Goal: Task Accomplishment & Management: Use online tool/utility

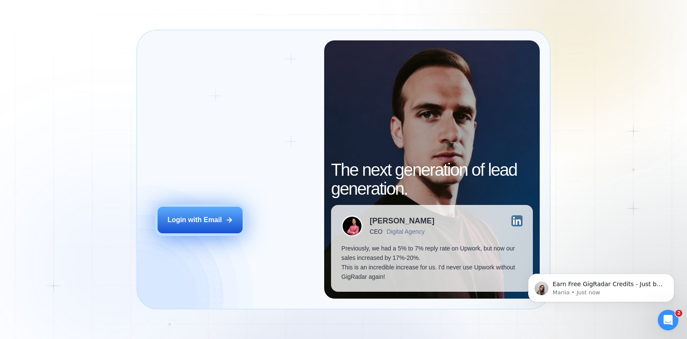
click at [213, 213] on button "Login with Email" at bounding box center [200, 220] width 85 height 27
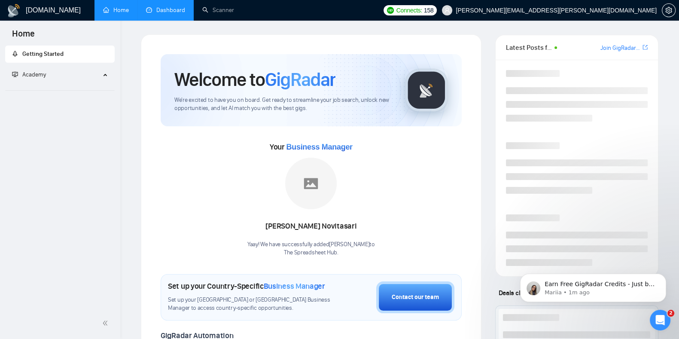
click at [161, 14] on link "Dashboard" at bounding box center [165, 9] width 39 height 7
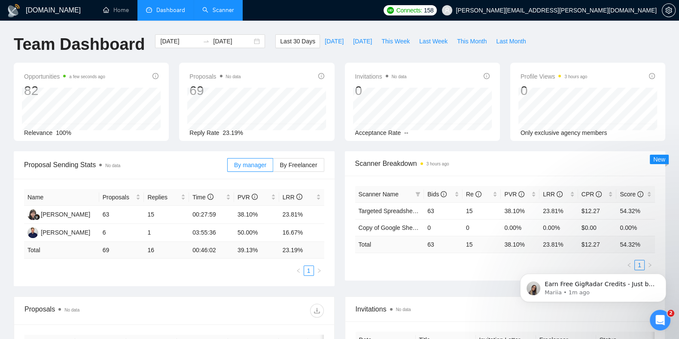
click at [226, 10] on link "Scanner" at bounding box center [218, 9] width 32 height 7
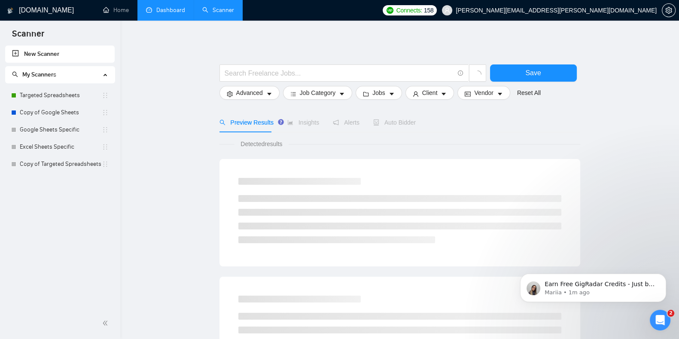
click at [63, 55] on link "New Scanner" at bounding box center [60, 54] width 96 height 17
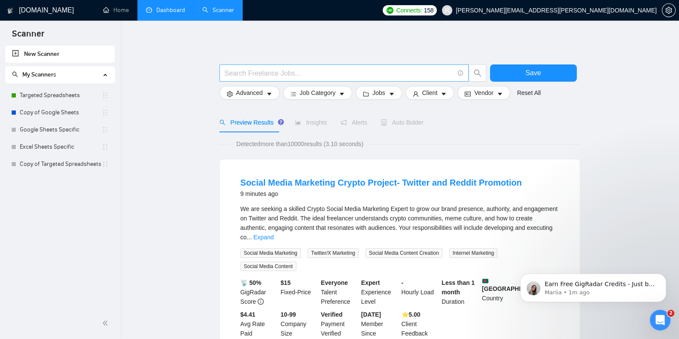
click at [266, 75] on input "text" at bounding box center [339, 73] width 229 height 11
click at [60, 49] on link "New Scanner" at bounding box center [60, 54] width 96 height 17
click at [301, 72] on input "text" at bounding box center [339, 73] width 229 height 11
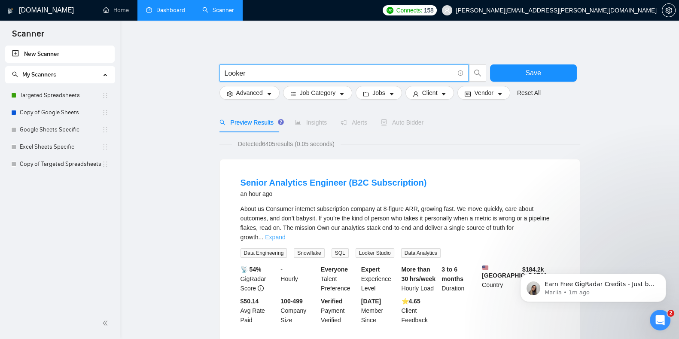
type input "Looker"
click at [285, 234] on link "Expand" at bounding box center [275, 237] width 20 height 7
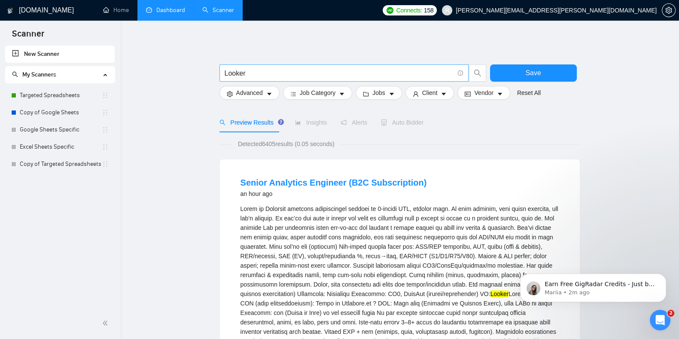
click at [281, 75] on input "Looker" at bounding box center [339, 73] width 229 height 11
click at [59, 100] on link "Targeted Spreadsheets" at bounding box center [61, 95] width 82 height 17
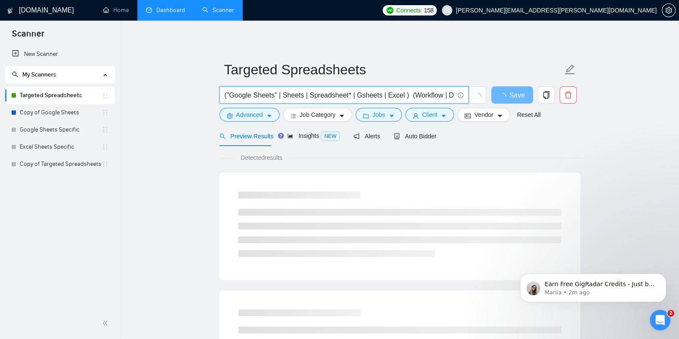
click at [228, 94] on input "("Google Sheets" | Sheets | Spreadsheet* | Gsheets | Excel ) (Workflow | Dashbo…" at bounding box center [339, 95] width 229 height 11
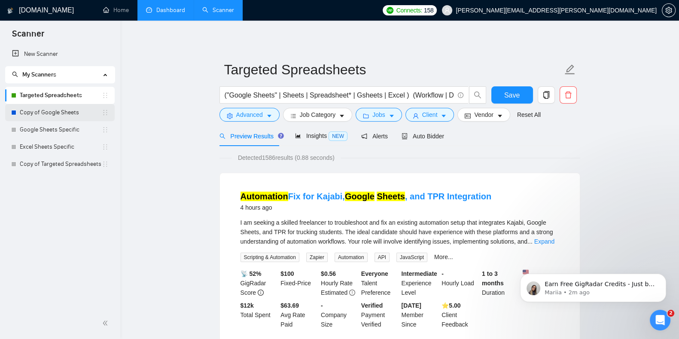
click at [54, 108] on link "Copy of Google Sheets" at bounding box center [61, 112] width 82 height 17
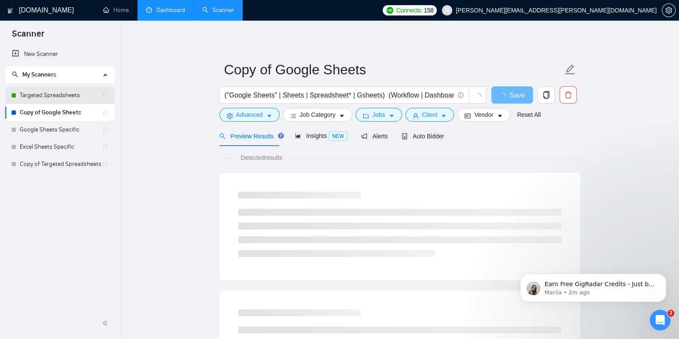
click at [64, 97] on link "Targeted Spreadsheets" at bounding box center [61, 95] width 82 height 17
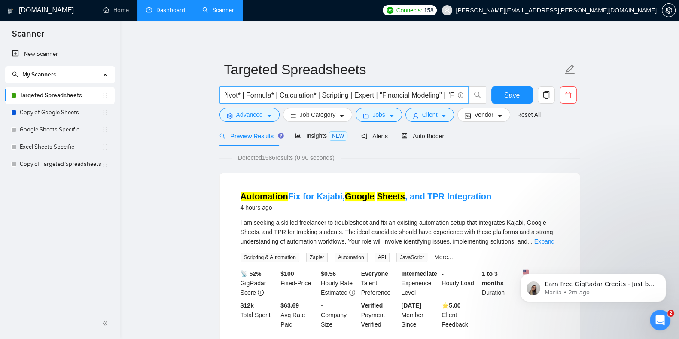
scroll to position [0, 977]
click at [359, 94] on input "("Google Sheets" | Sheets | Spreadsheet* | Gsheets | Excel ) (Workflow | Dashbo…" at bounding box center [339, 95] width 229 height 11
click at [46, 55] on link "New Scanner" at bounding box center [60, 54] width 96 height 17
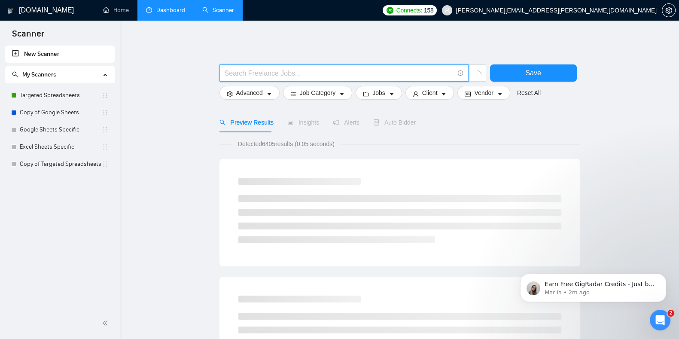
click at [373, 70] on input "text" at bounding box center [339, 73] width 229 height 11
paste input "("Google Sheets" | Sheets | Spreadsheet* | Gsheets | Excel ) (Workflow | Dashbo…"
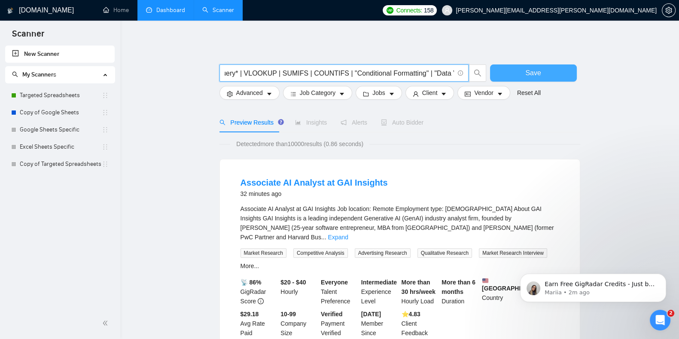
drag, startPoint x: 271, startPoint y: 73, endPoint x: 572, endPoint y: 70, distance: 301.1
click at [572, 70] on div "("Google Sheets" | Sheets | Spreadsheet* | Gsheets | Excel ) (Workflow | Dashbo…" at bounding box center [398, 74] width 361 height 21
click at [336, 70] on input "("Google Sheets" | Sheets | Spreadsheet* | Gsheets | Excel ) (Workflow | Dashbo…" at bounding box center [339, 73] width 229 height 11
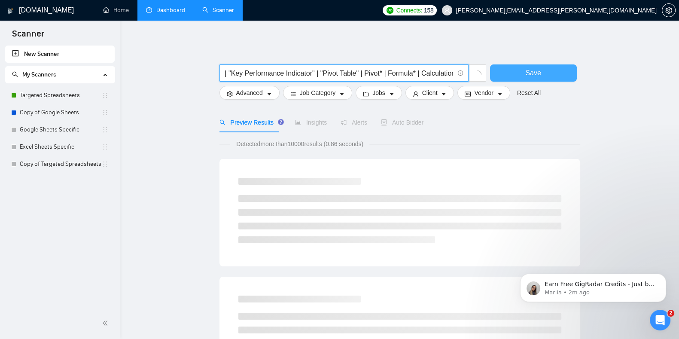
drag, startPoint x: 303, startPoint y: 72, endPoint x: 528, endPoint y: 70, distance: 224.6
click at [528, 70] on div "("Google Sheets" | Sheets | Spreadsheet* | Gsheets | Excel ) (Workflow | Dashbo…" at bounding box center [398, 74] width 361 height 21
drag, startPoint x: 303, startPoint y: 72, endPoint x: 545, endPoint y: 68, distance: 241.8
click at [545, 68] on div "("Google Sheets" | Sheets | Spreadsheet* | Gsheets | Excel ) (Workflow | Dashbo…" at bounding box center [398, 74] width 361 height 21
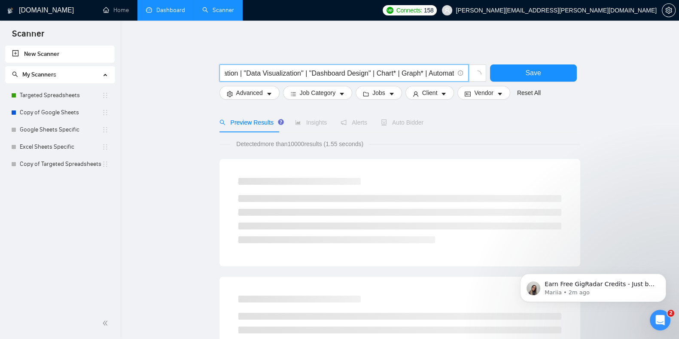
scroll to position [0, 520]
click at [321, 72] on input "("Google Sheets" | Sheets | Spreadsheet* | Gsheets | Excel ) (Workflow | Dashbo…" at bounding box center [339, 73] width 229 height 11
drag, startPoint x: 321, startPoint y: 72, endPoint x: 207, endPoint y: 79, distance: 114.5
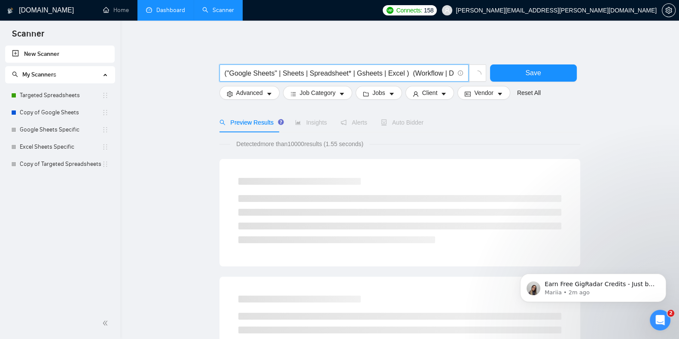
scroll to position [0, 0]
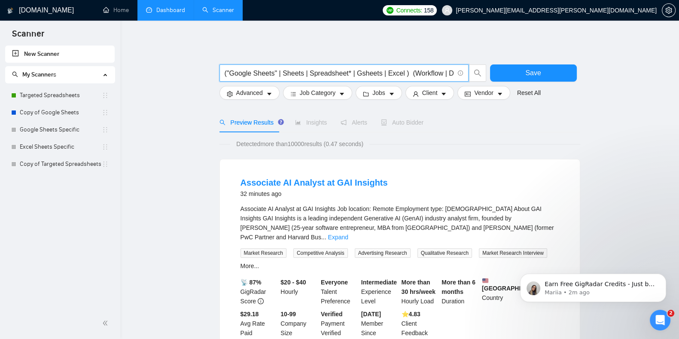
click at [365, 70] on input "("Google Sheets" | Sheets | Spreadsheet* | Gsheets | Excel ) (Workflow | Dashbo…" at bounding box center [339, 73] width 229 height 11
drag, startPoint x: 396, startPoint y: 74, endPoint x: 275, endPoint y: 69, distance: 121.6
click at [275, 69] on input "("Google Sheets" | Sheets | Spreadsheet* | Gsheets | Excel ) (Workflow | Dashbo…" at bounding box center [339, 73] width 229 height 11
click at [273, 70] on input "("Google Sheets" ) (Workflow | Dashboard | Reporting | Analytics | "Data Analys…" at bounding box center [339, 73] width 229 height 11
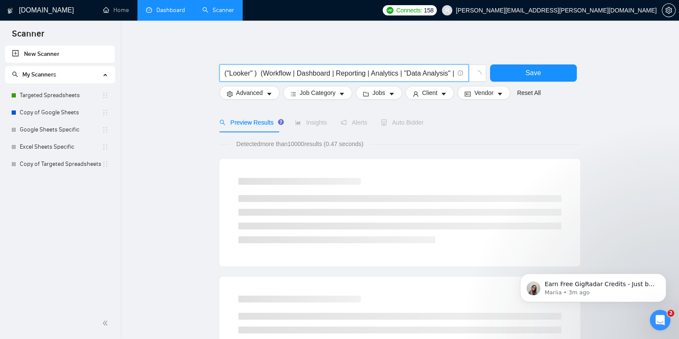
type input "("Looker" ) (Workflow | Dashboard | Reporting | Analytics | "Data Analysis" | "…"
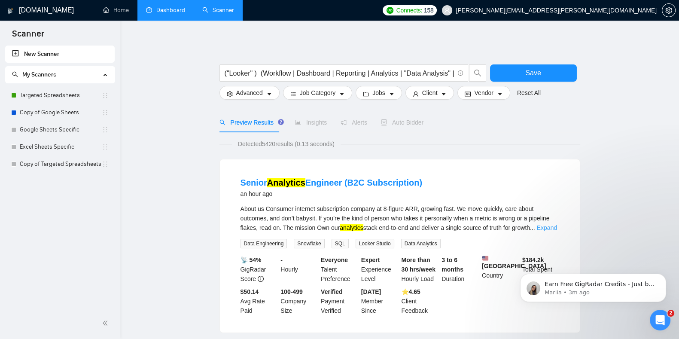
click at [548, 228] on link "Expand" at bounding box center [547, 227] width 20 height 7
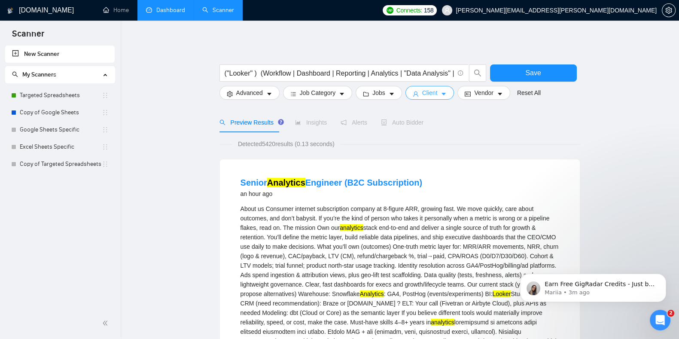
click at [425, 91] on span "Client" at bounding box center [429, 92] width 15 height 9
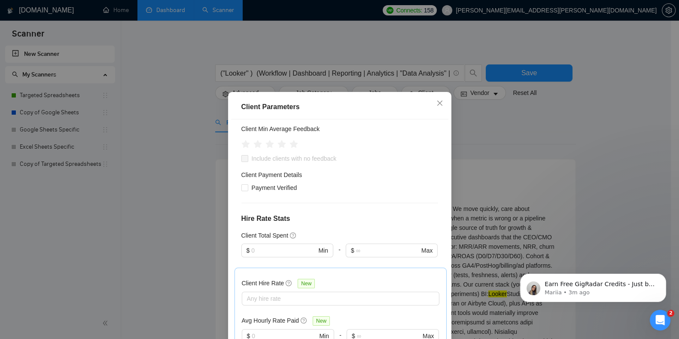
scroll to position [126, 0]
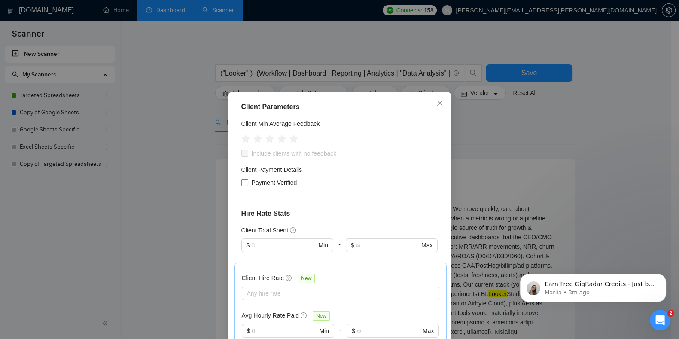
click at [241, 184] on input "Payment Verified" at bounding box center [244, 182] width 6 height 6
checkbox input "true"
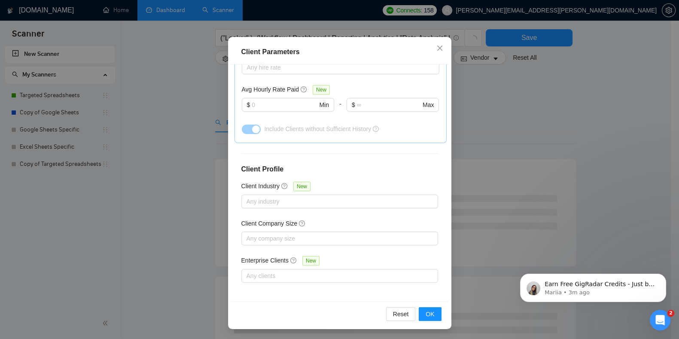
scroll to position [104, 0]
click at [431, 313] on button "OK" at bounding box center [430, 314] width 22 height 14
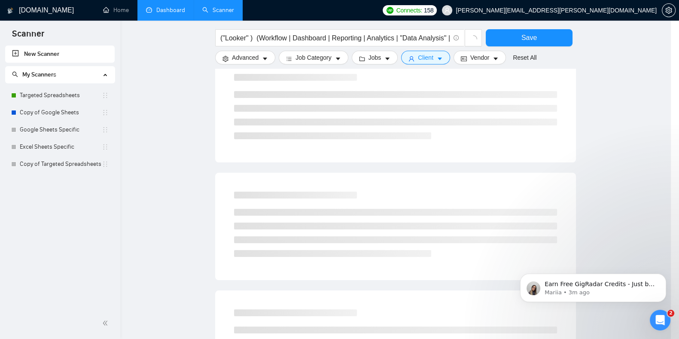
scroll to position [15, 0]
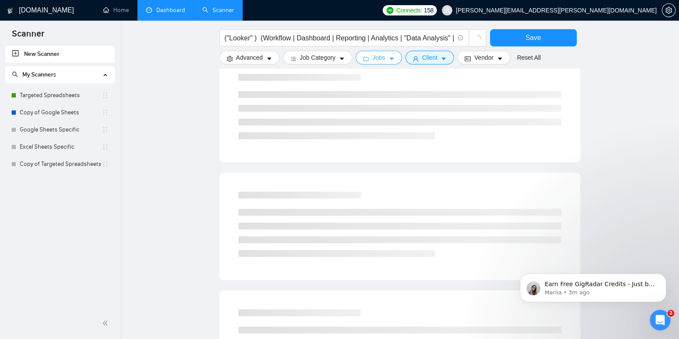
click at [378, 59] on span "Jobs" at bounding box center [378, 57] width 13 height 9
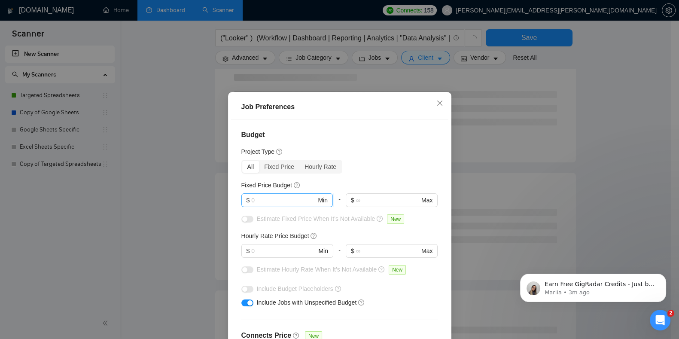
click at [272, 200] on input "text" at bounding box center [283, 199] width 65 height 9
type input "5"
click at [256, 253] on input "text" at bounding box center [283, 250] width 65 height 9
click at [260, 202] on input "45" at bounding box center [283, 199] width 65 height 9
type input "4"
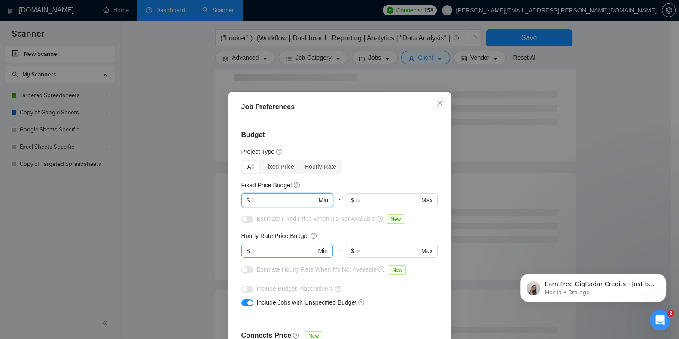
click at [268, 249] on input "text" at bounding box center [283, 250] width 65 height 9
type input "45"
click at [251, 201] on input "text" at bounding box center [283, 199] width 65 height 9
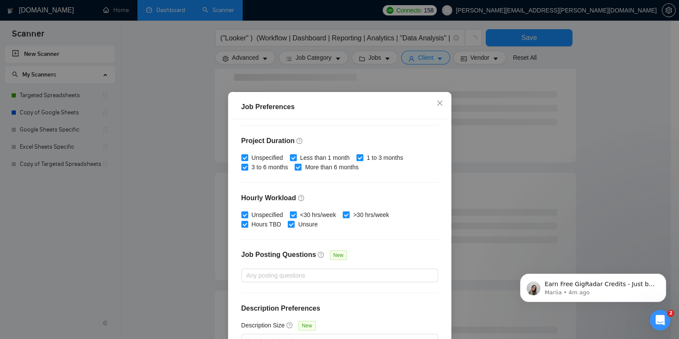
scroll to position [55, 0]
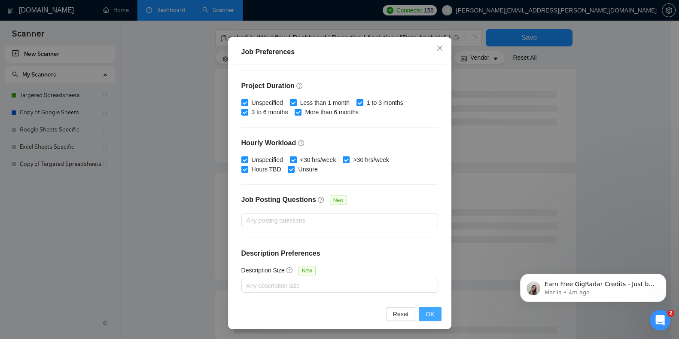
type input "50"
click at [427, 310] on span "OK" at bounding box center [430, 313] width 9 height 9
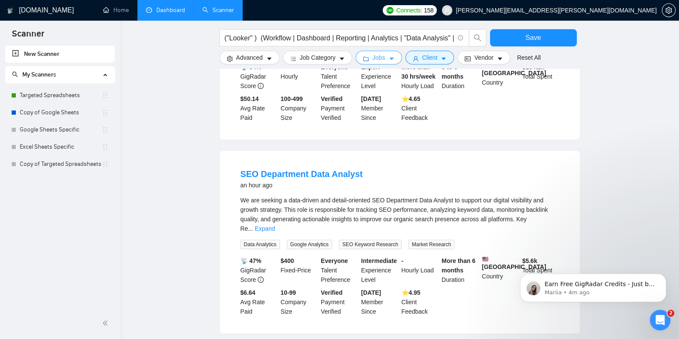
scroll to position [211, 0]
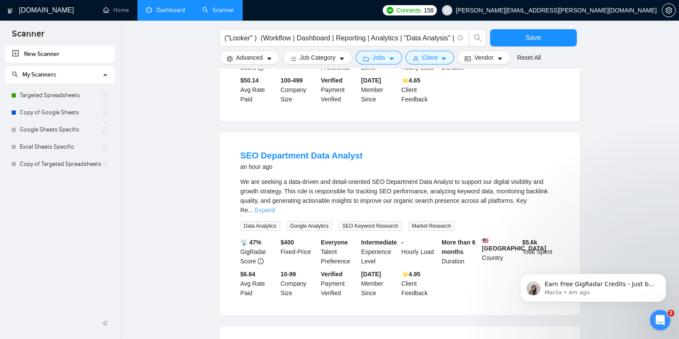
click at [275, 207] on link "Expand" at bounding box center [265, 210] width 20 height 7
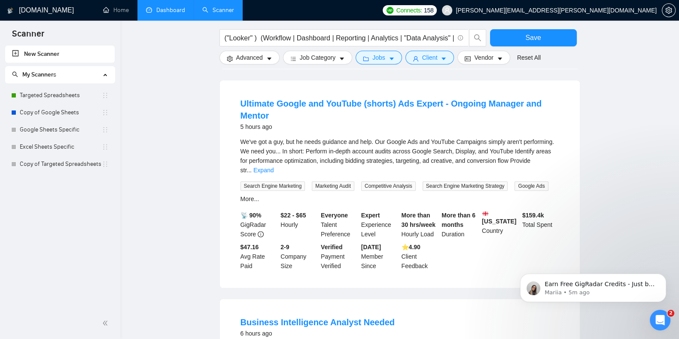
scroll to position [561, 0]
click at [274, 166] on link "Expand" at bounding box center [263, 169] width 20 height 7
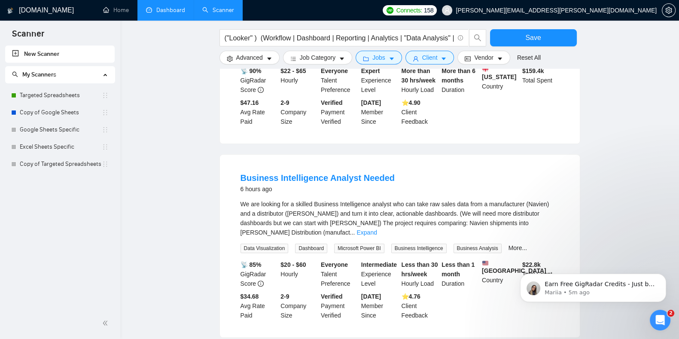
scroll to position [937, 0]
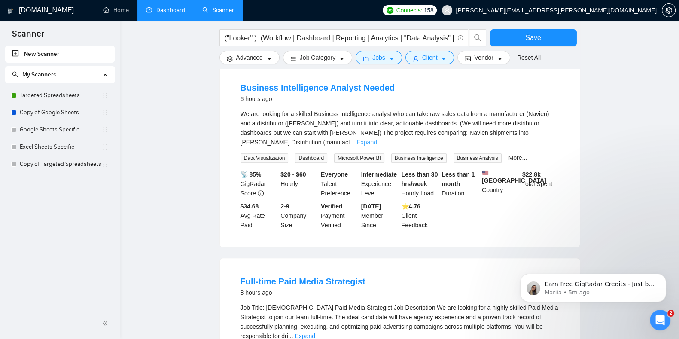
click at [377, 139] on link "Expand" at bounding box center [366, 142] width 20 height 7
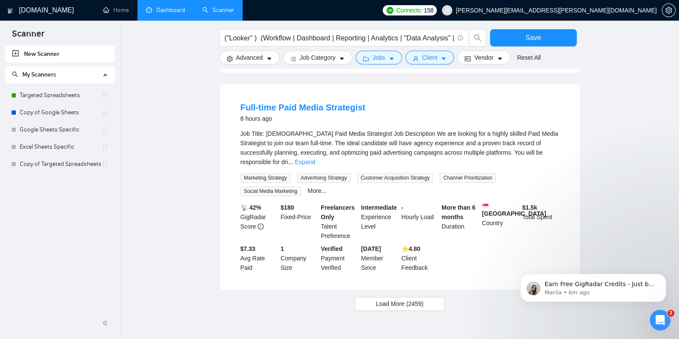
scroll to position [1300, 0]
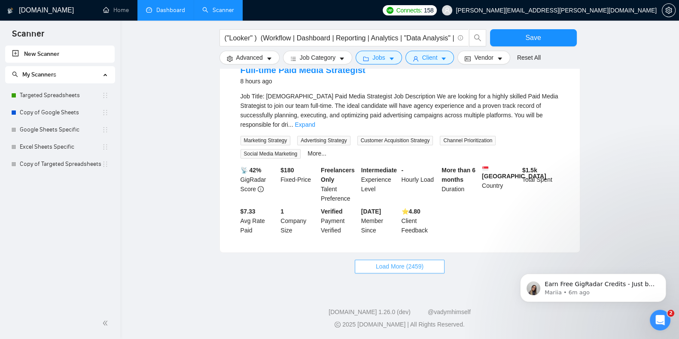
click at [395, 265] on span "Load More (2459)" at bounding box center [400, 266] width 48 height 9
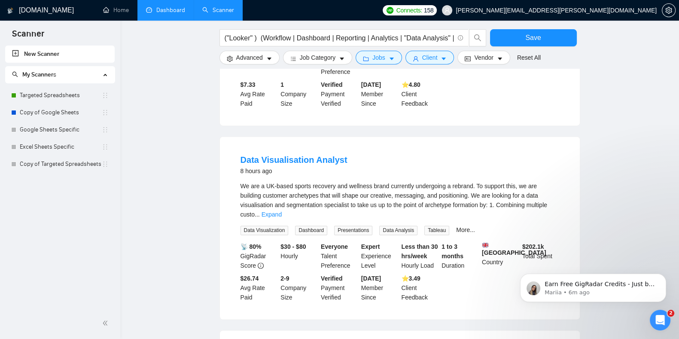
scroll to position [1427, 0]
click at [282, 210] on link "Expand" at bounding box center [272, 213] width 20 height 7
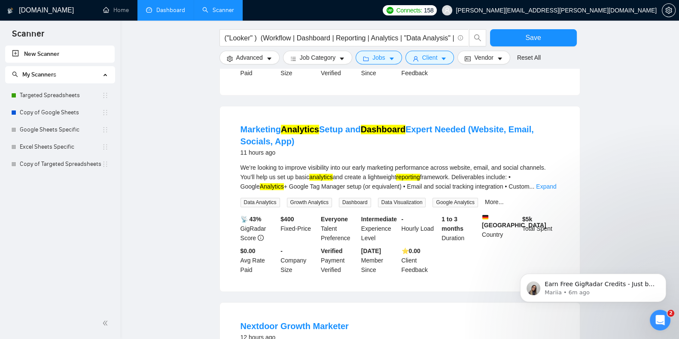
scroll to position [1821, 0]
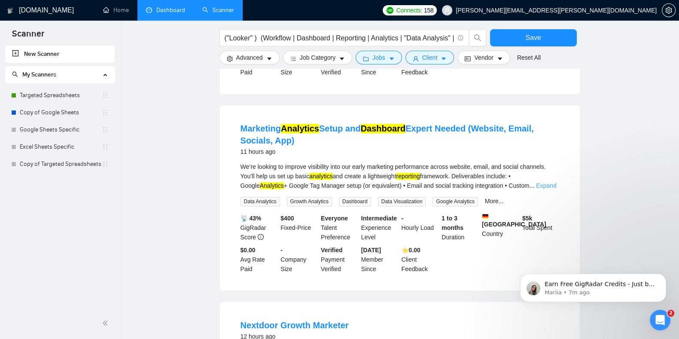
click at [536, 189] on link "Expand" at bounding box center [546, 185] width 20 height 7
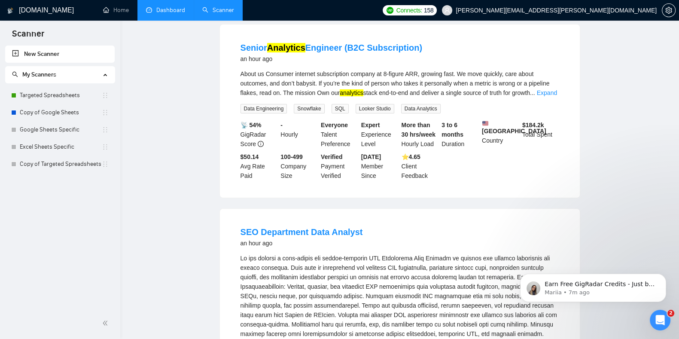
scroll to position [0, 0]
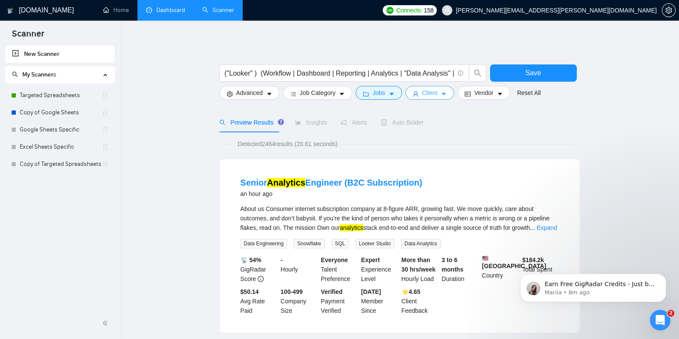
click at [414, 91] on span "user" at bounding box center [416, 94] width 6 height 6
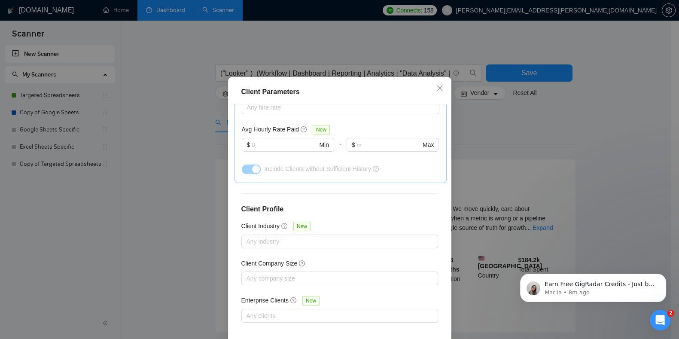
scroll to position [186, 0]
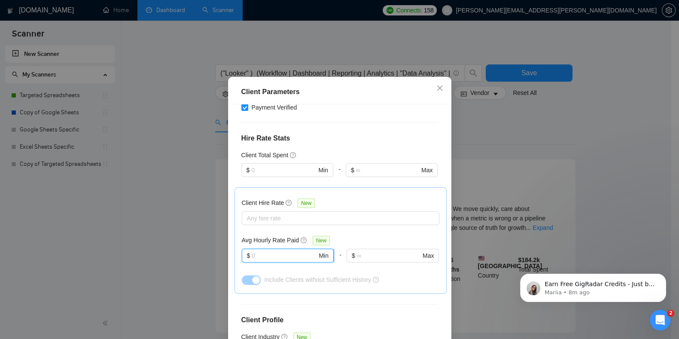
click at [284, 260] on input "text" at bounding box center [284, 255] width 65 height 9
type input "25"
click at [360, 283] on span "Include Clients without Sufficient History" at bounding box center [317, 279] width 107 height 7
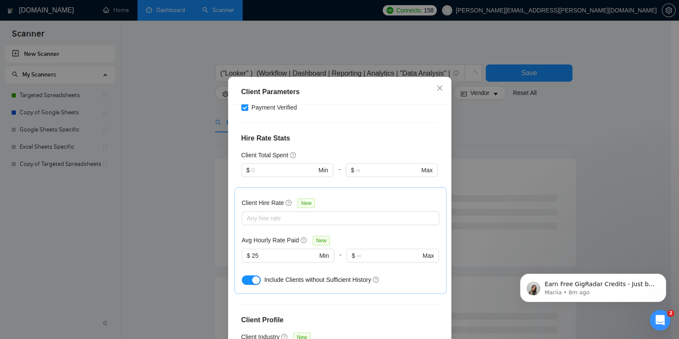
click at [364, 310] on div "Client Location Include Client Countries Select Exclude Client Countries Select…" at bounding box center [339, 222] width 217 height 237
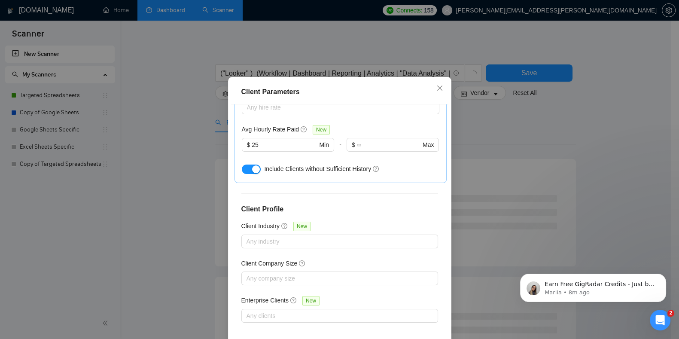
scroll to position [55, 0]
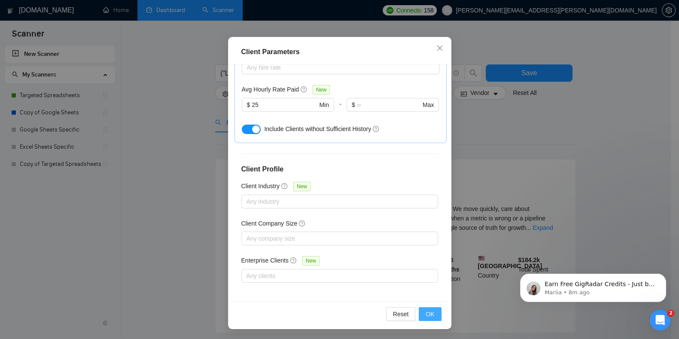
click at [429, 312] on span "OK" at bounding box center [430, 313] width 9 height 9
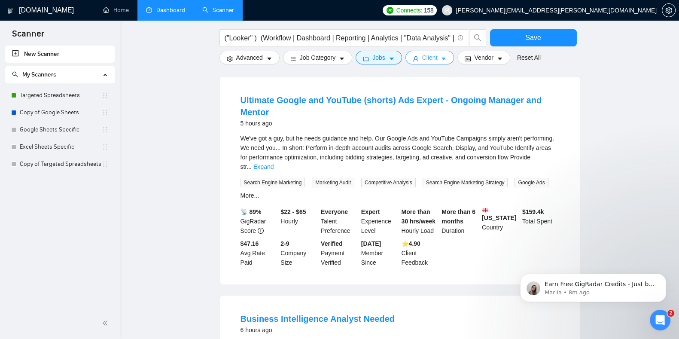
scroll to position [266, 0]
click at [274, 164] on link "Expand" at bounding box center [263, 167] width 20 height 7
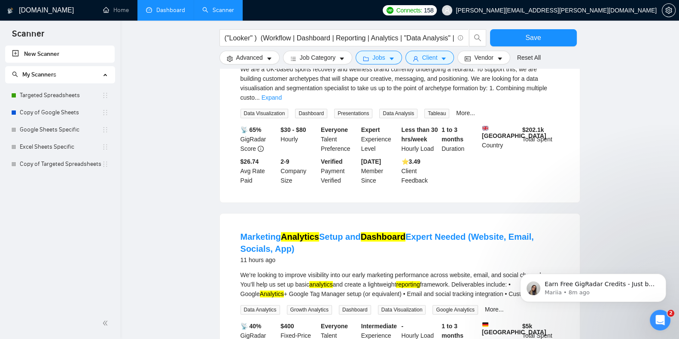
scroll to position [1021, 0]
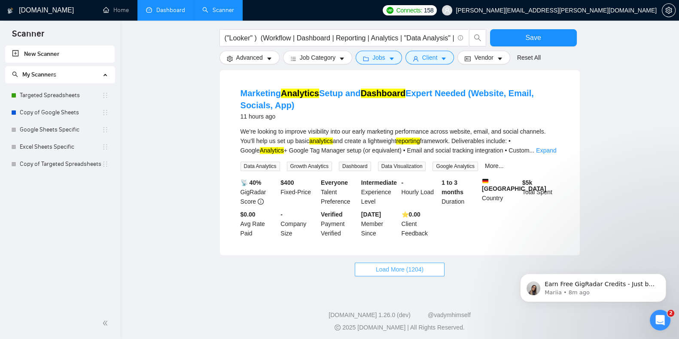
click at [408, 265] on span "Load More (1204)" at bounding box center [400, 269] width 48 height 9
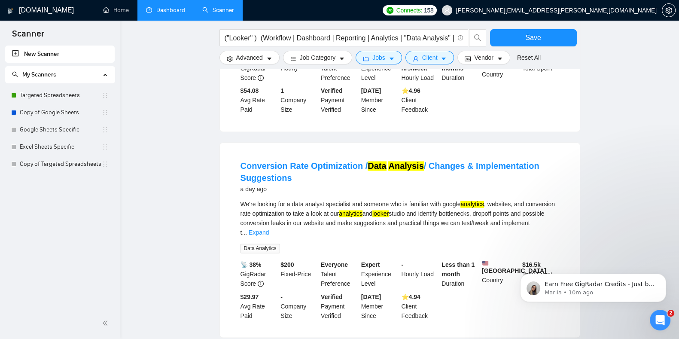
scroll to position [1738, 0]
click at [269, 228] on link "Expand" at bounding box center [259, 231] width 20 height 7
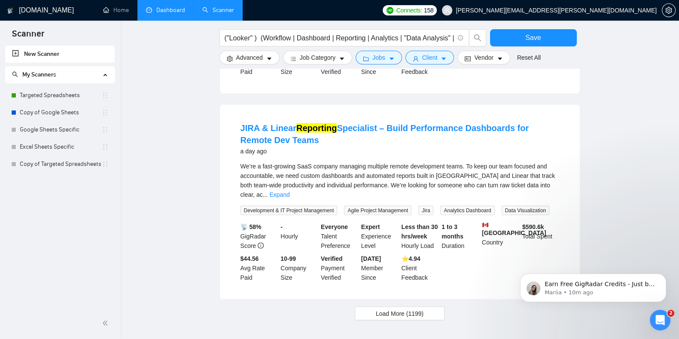
scroll to position [1984, 0]
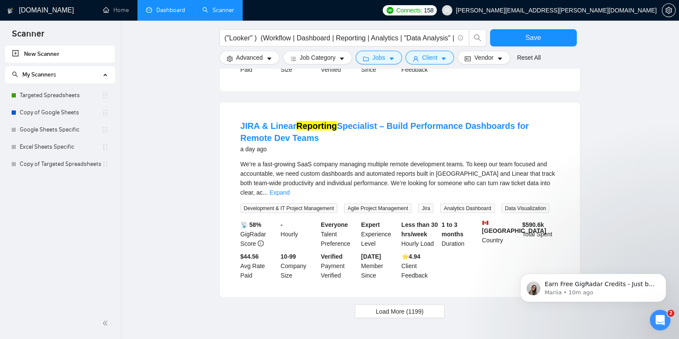
drag, startPoint x: 395, startPoint y: 286, endPoint x: 344, endPoint y: 276, distance: 52.4
click at [344, 304] on div "Load More (1199)" at bounding box center [399, 311] width 361 height 14
click at [398, 306] on span "Load More (1199)" at bounding box center [400, 310] width 48 height 9
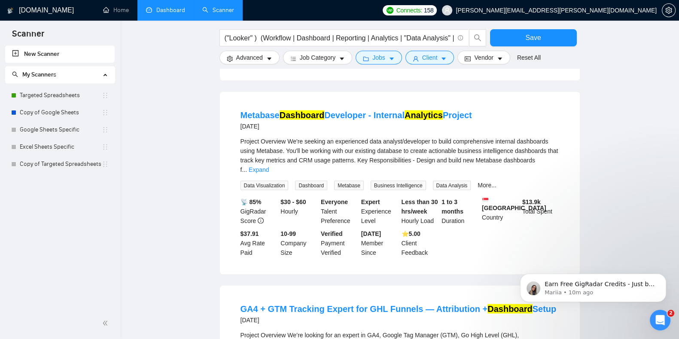
scroll to position [2197, 0]
